Goal: Task Accomplishment & Management: Manage account settings

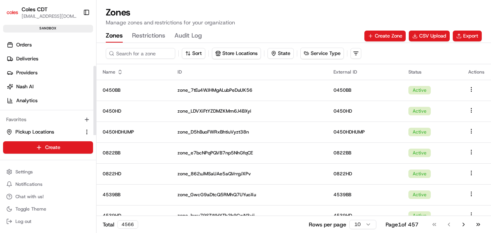
scroll to position [40, 0]
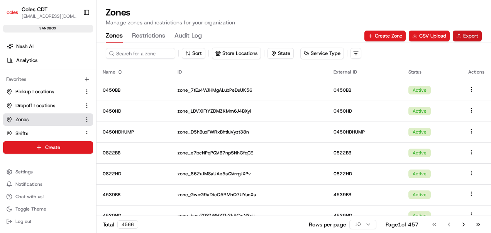
click at [464, 33] on button "Export" at bounding box center [467, 36] width 29 height 11
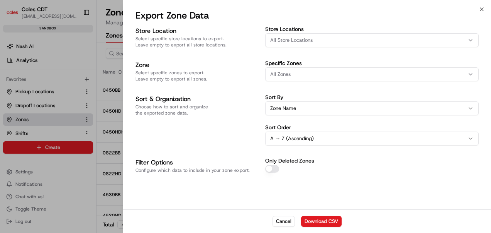
click at [297, 75] on div "All Zones" at bounding box center [372, 74] width 210 height 7
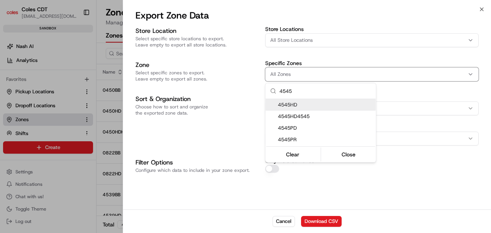
drag, startPoint x: 283, startPoint y: 91, endPoint x: 308, endPoint y: 90, distance: 24.4
click at [308, 90] on input "4545" at bounding box center [326, 90] width 92 height 15
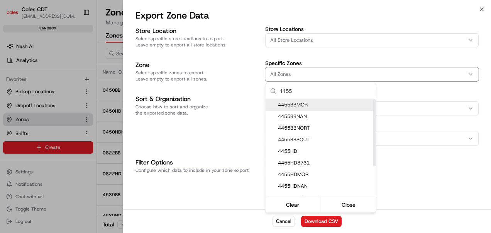
drag, startPoint x: 306, startPoint y: 88, endPoint x: 263, endPoint y: 90, distance: 42.9
click at [263, 90] on body "Coles CDT [EMAIL_ADDRESS][DOMAIN_NAME] Toggle Sidebar sandbox Orders Deliveries…" at bounding box center [245, 116] width 491 height 233
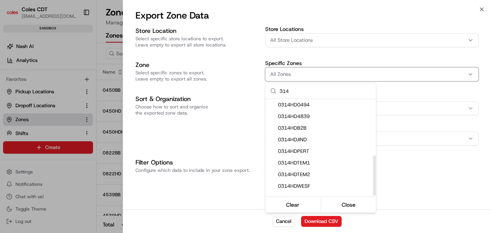
scroll to position [135, 0]
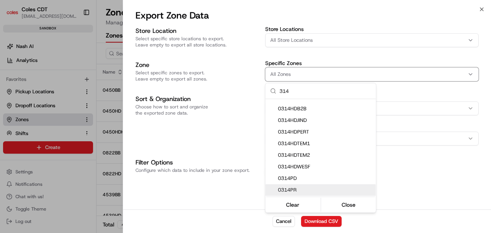
drag, startPoint x: 296, startPoint y: 87, endPoint x: 264, endPoint y: 92, distance: 32.0
click at [264, 92] on body "Coles CDT [EMAIL_ADDRESS][DOMAIN_NAME] Toggle Sidebar sandbox Orders Deliveries…" at bounding box center [245, 116] width 491 height 233
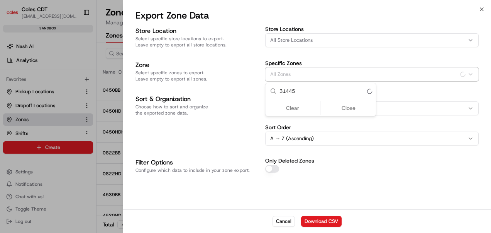
scroll to position [0, 0]
click at [301, 91] on input "314452" at bounding box center [326, 90] width 92 height 15
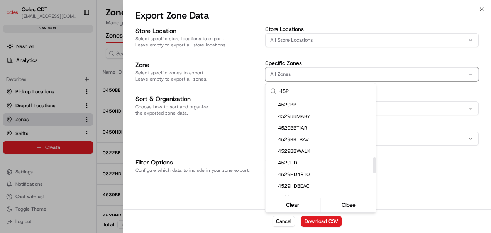
scroll to position [386, 0]
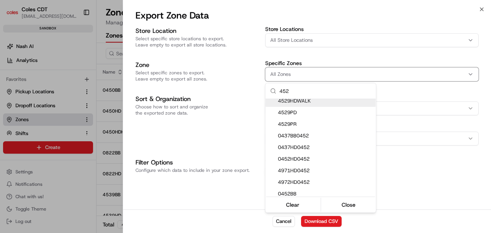
click at [288, 88] on input "452" at bounding box center [326, 90] width 92 height 15
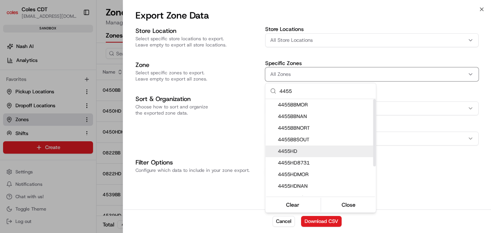
type input "4455"
click at [302, 150] on span "4455HD" at bounding box center [325, 151] width 95 height 7
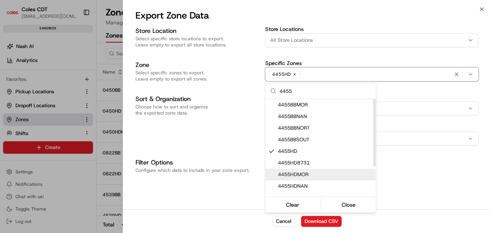
click at [307, 173] on span "4455HDMOR" at bounding box center [325, 174] width 95 height 7
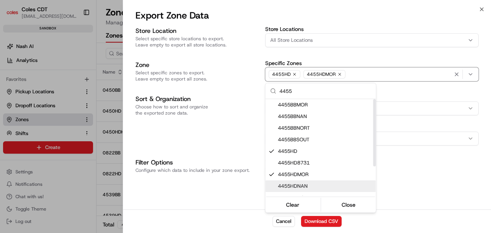
click at [307, 185] on span "4455HDNAN" at bounding box center [325, 185] width 95 height 7
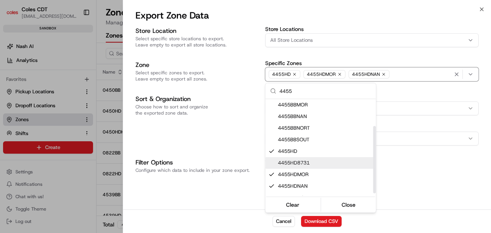
scroll to position [39, 0]
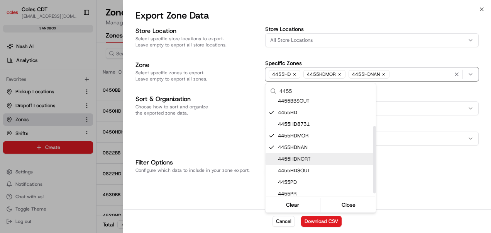
click at [321, 159] on span "4455HDNORT" at bounding box center [325, 158] width 95 height 7
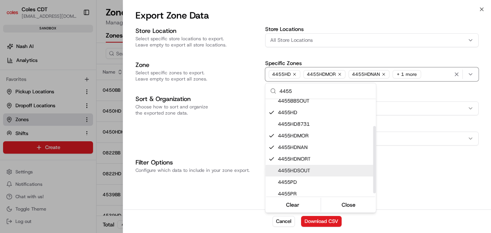
click at [319, 172] on span "4455HDSOUT" at bounding box center [325, 170] width 95 height 7
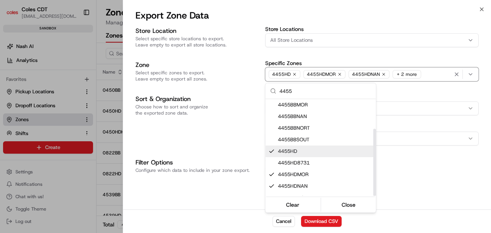
scroll to position [43, 0]
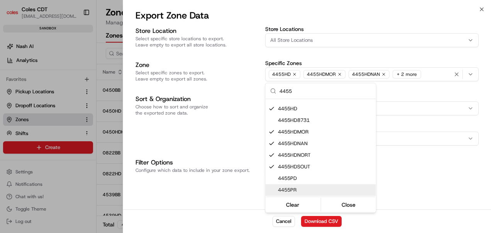
click at [402, 162] on div at bounding box center [245, 116] width 491 height 233
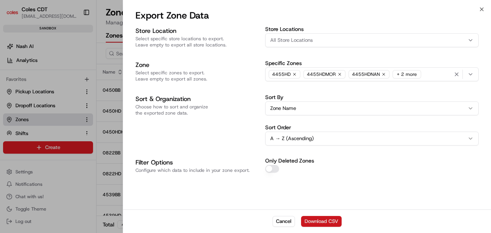
click at [306, 221] on button "Download CSV" at bounding box center [321, 221] width 41 height 11
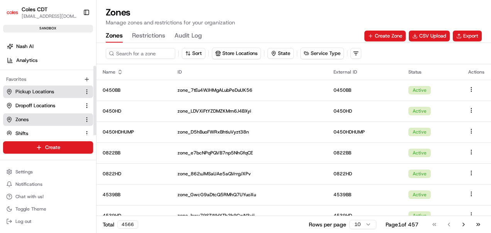
click at [32, 93] on span "Pickup Locations" at bounding box center [34, 91] width 39 height 7
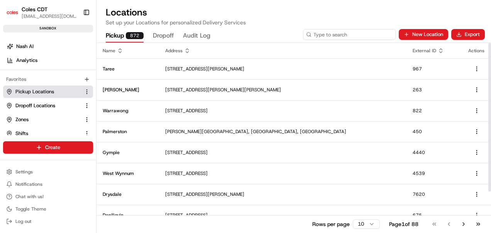
click at [376, 33] on input at bounding box center [349, 34] width 93 height 11
type input "4455"
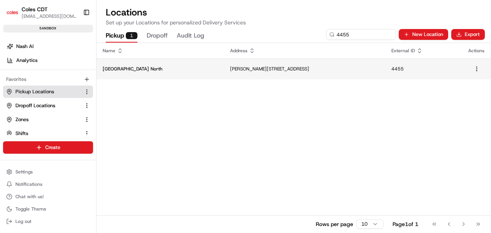
click at [338, 74] on td "[PERSON_NAME][STREET_ADDRESS]" at bounding box center [305, 68] width 162 height 21
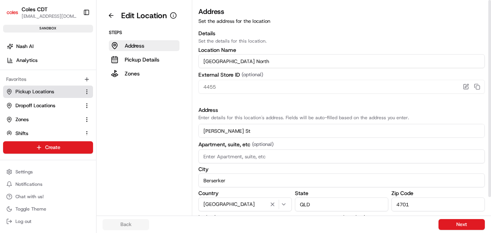
click at [216, 61] on input "[GEOGRAPHIC_DATA] North" at bounding box center [342, 61] width 287 height 14
